Goal: Find specific page/section: Find specific page/section

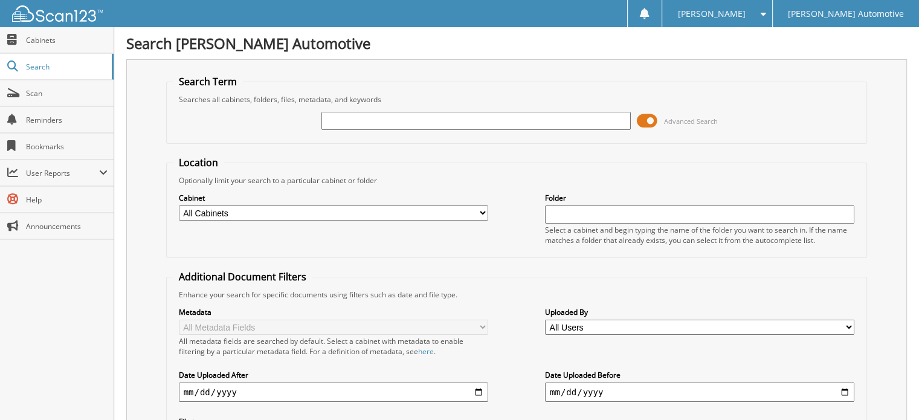
click at [333, 121] on input "text" at bounding box center [475, 121] width 309 height 18
type input "4"
type input "CM417538T"
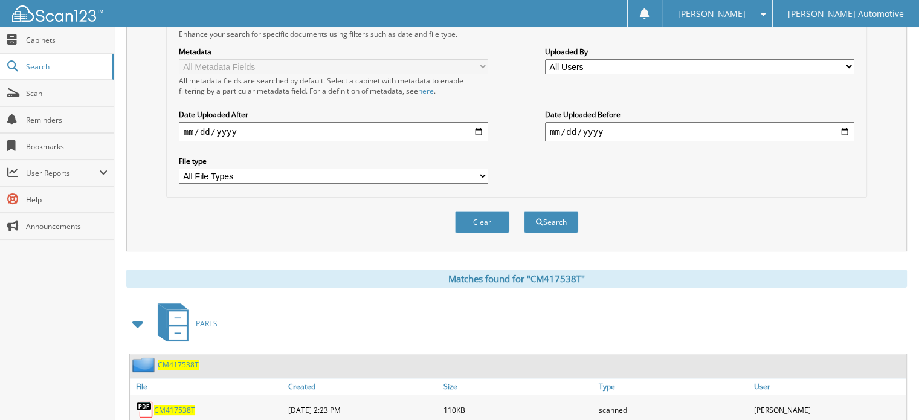
scroll to position [289, 0]
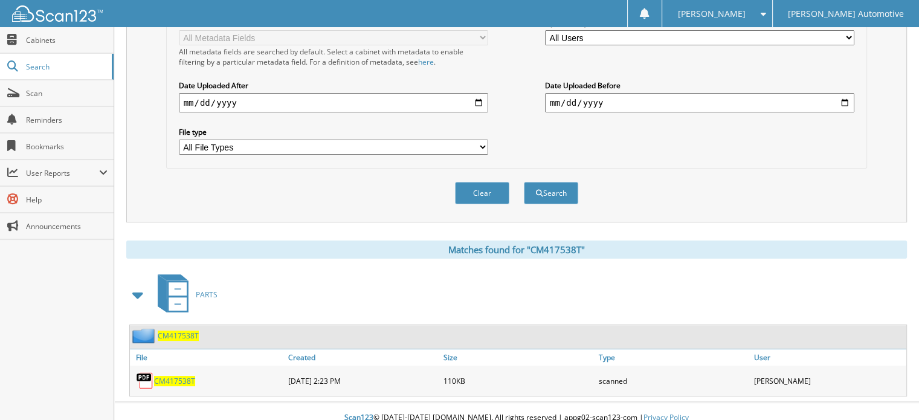
click at [176, 331] on span "CM417538T" at bounding box center [178, 336] width 41 height 10
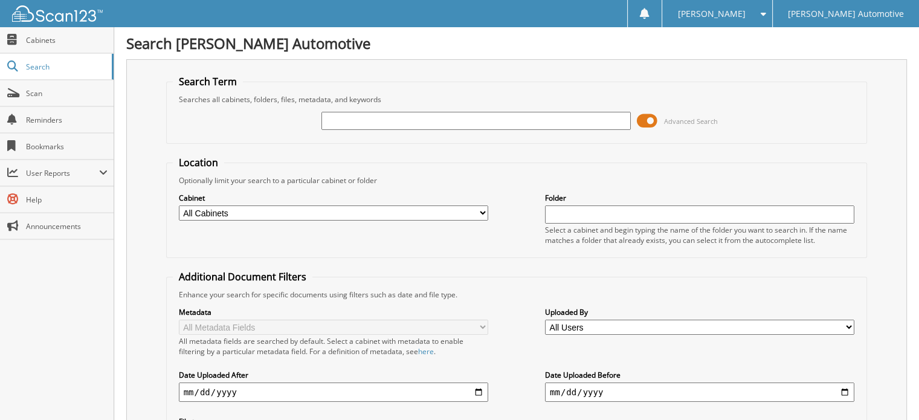
click at [360, 120] on input "text" at bounding box center [475, 121] width 309 height 18
type input "640922"
